Goal: Task Accomplishment & Management: Manage account settings

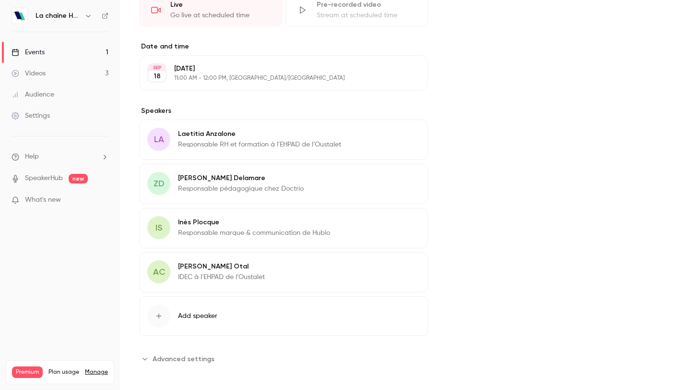
scroll to position [278, 0]
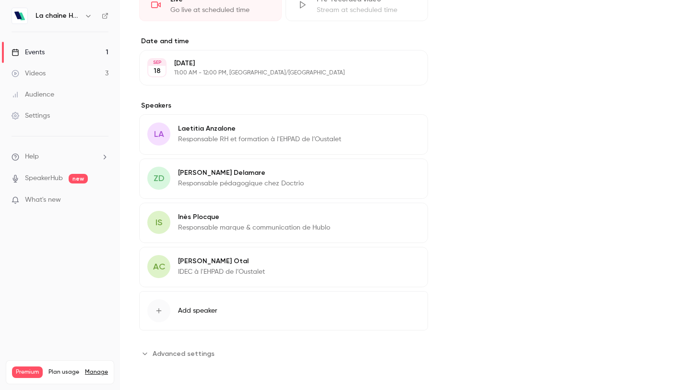
click at [150, 356] on button "Advanced settings" at bounding box center [179, 352] width 81 height 15
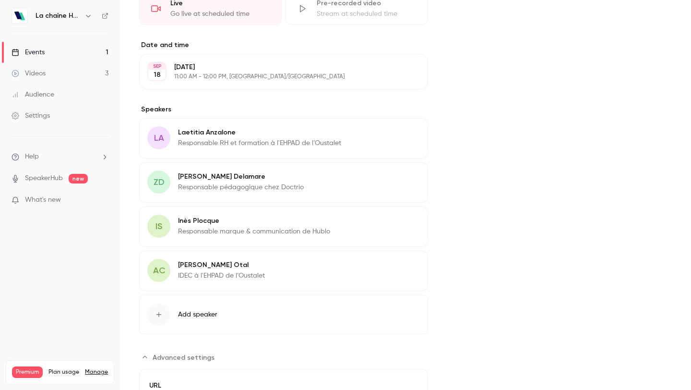
scroll to position [0, 0]
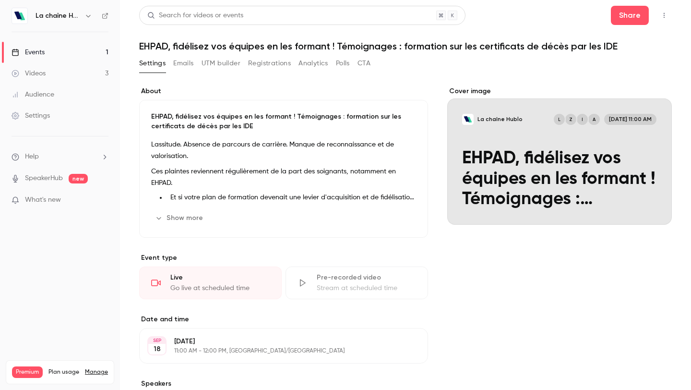
click at [61, 50] on link "Events 1" at bounding box center [60, 52] width 120 height 21
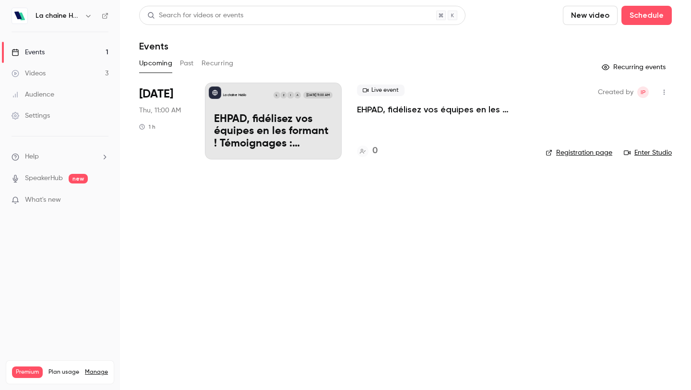
click at [391, 127] on div "Live event EHPAD, fidélisez vos équipes en les formant ! Témoignages : formatio…" at bounding box center [443, 121] width 173 height 77
click at [664, 92] on icon "button" at bounding box center [663, 92] width 1 height 5
click at [147, 91] on div at bounding box center [345, 195] width 691 height 390
click at [241, 115] on p "EHPAD, fidélisez vos équipes en les formant ! Témoignages : formation sur les c…" at bounding box center [273, 131] width 118 height 37
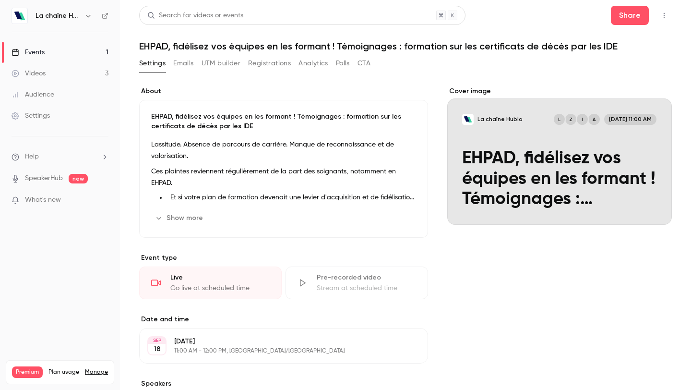
click at [661, 21] on button "button" at bounding box center [663, 15] width 15 height 15
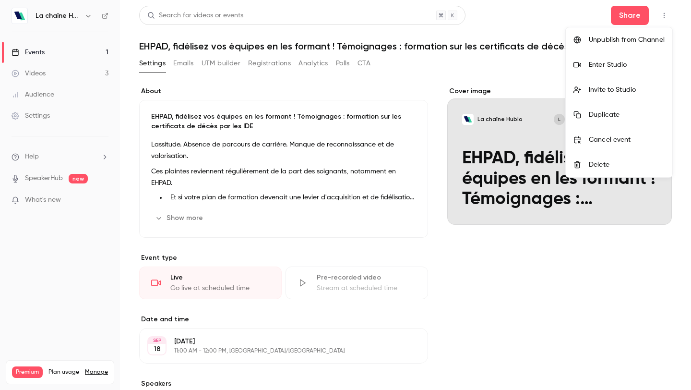
click at [636, 37] on div "Unpublish from Channel" at bounding box center [627, 40] width 76 height 10
click at [463, 249] on div at bounding box center [345, 195] width 691 height 390
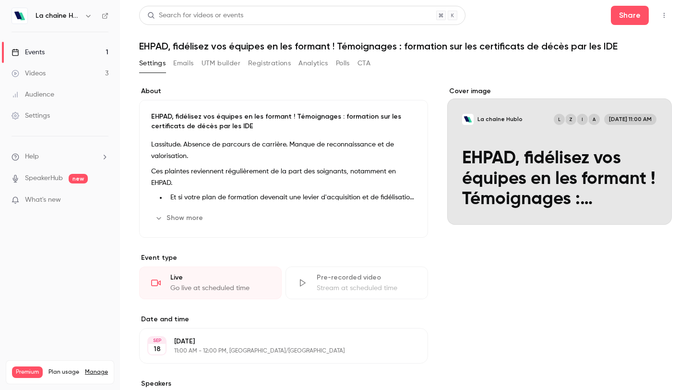
click at [664, 16] on icon "button" at bounding box center [664, 15] width 8 height 7
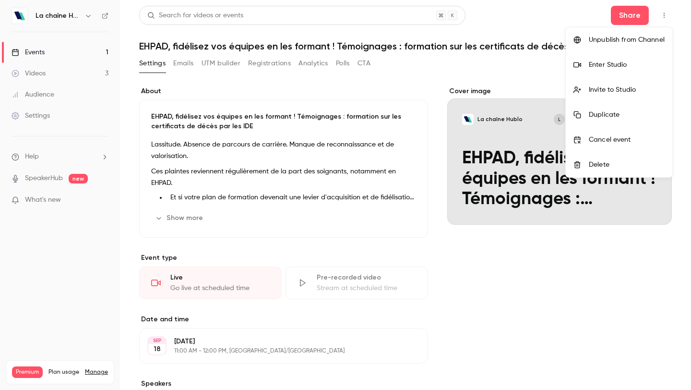
click at [157, 218] on div at bounding box center [345, 195] width 691 height 390
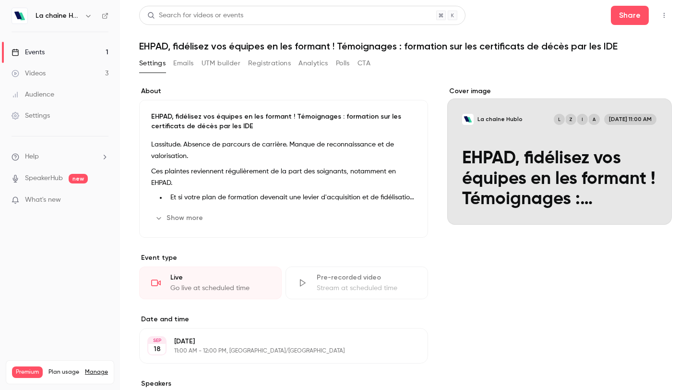
click at [179, 218] on button "Show more" at bounding box center [180, 217] width 58 height 15
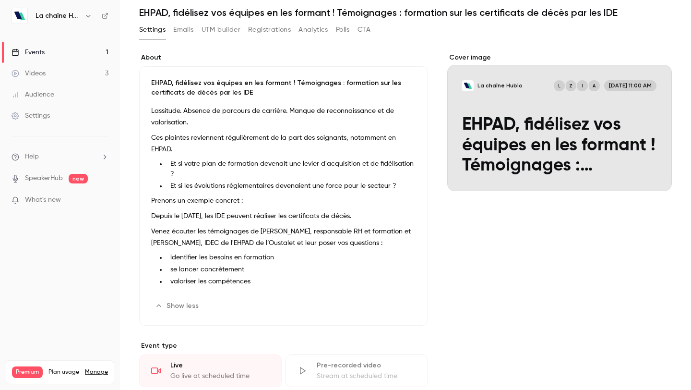
scroll to position [28, 0]
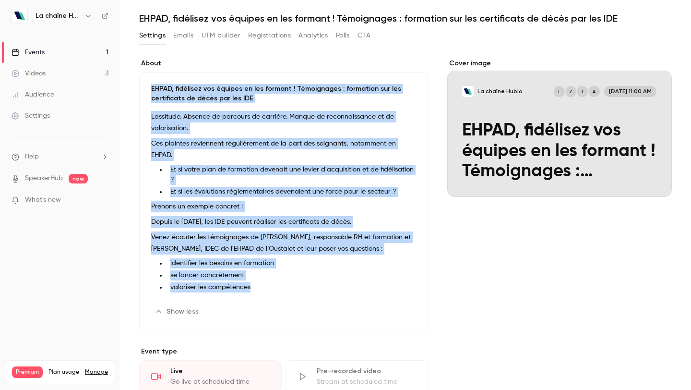
drag, startPoint x: 265, startPoint y: 294, endPoint x: 142, endPoint y: 84, distance: 242.6
click at [142, 84] on div "EHPAD, fidélisez vos équipes en les formant ! Témoignages : formation sur les c…" at bounding box center [283, 201] width 289 height 259
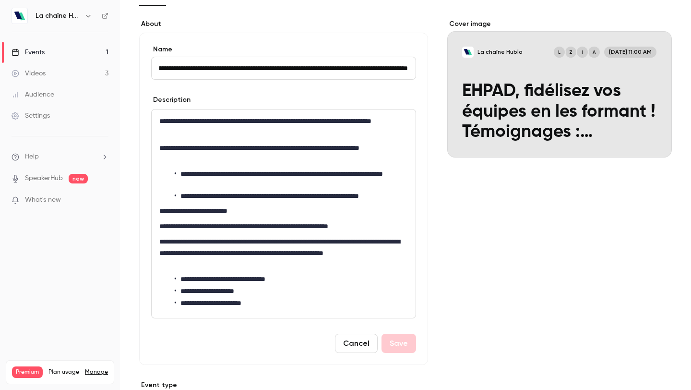
scroll to position [0, 0]
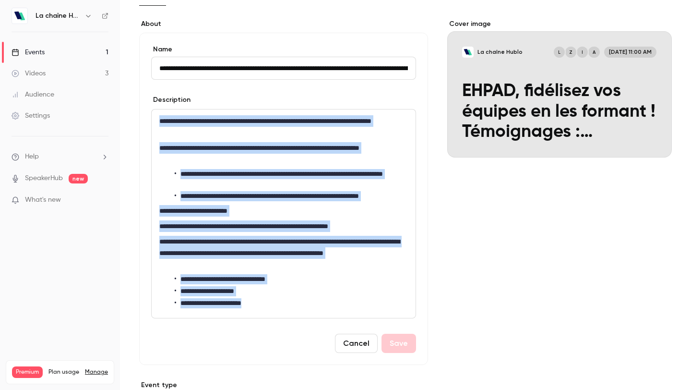
drag, startPoint x: 268, startPoint y: 305, endPoint x: 155, endPoint y: 113, distance: 222.3
click at [155, 113] on div "**********" at bounding box center [284, 213] width 264 height 208
copy div "**********"
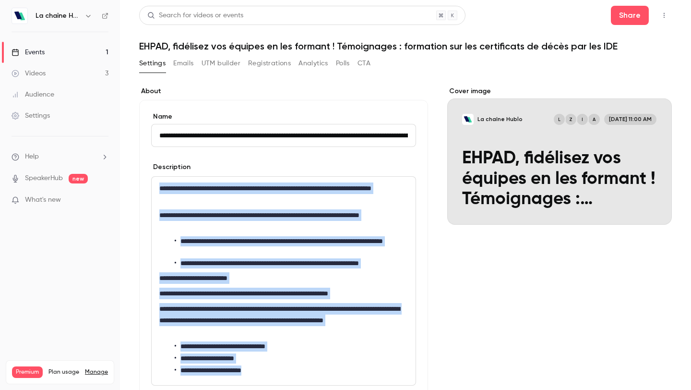
click at [664, 15] on icon "button" at bounding box center [664, 15] width 8 height 7
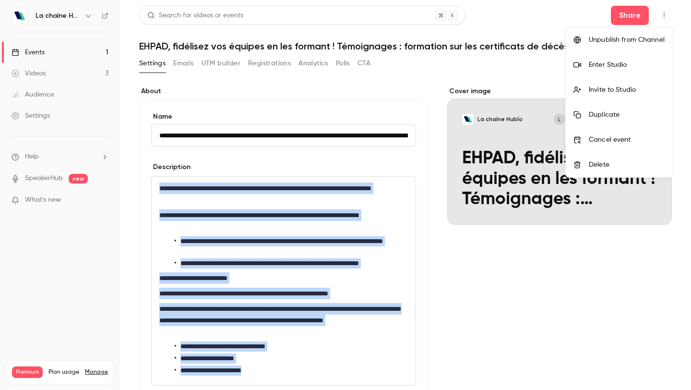
click at [600, 162] on div "Delete" at bounding box center [627, 165] width 76 height 10
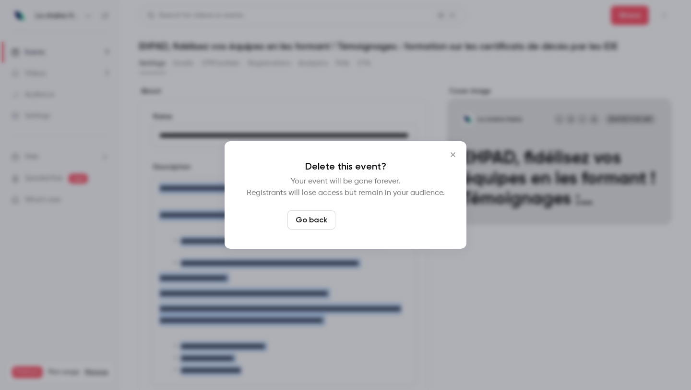
click at [379, 219] on button "Delete event" at bounding box center [371, 219] width 64 height 19
